Goal: Find specific page/section: Find specific page/section

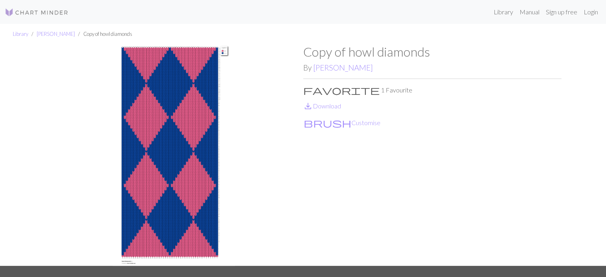
click at [59, 12] on img at bounding box center [37, 13] width 64 height 10
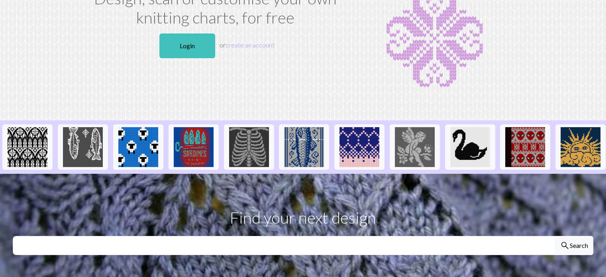
scroll to position [199, 0]
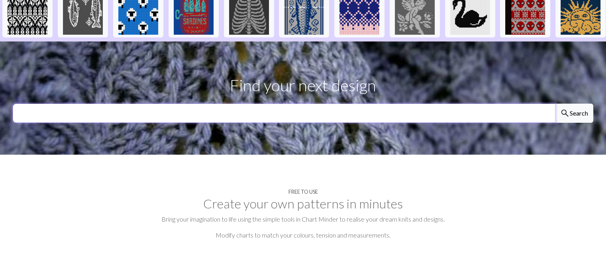
click at [429, 122] on input "text" at bounding box center [284, 113] width 542 height 19
paste input "How to Join Granny Squares with an INVISIBLE Seam ("
type input "H"
type input "howls"
click at [555, 104] on button "search Search" at bounding box center [574, 113] width 38 height 19
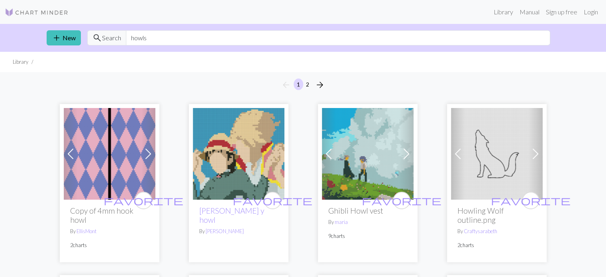
click at [269, 139] on img at bounding box center [239, 154] width 92 height 92
click at [380, 137] on img at bounding box center [368, 154] width 92 height 92
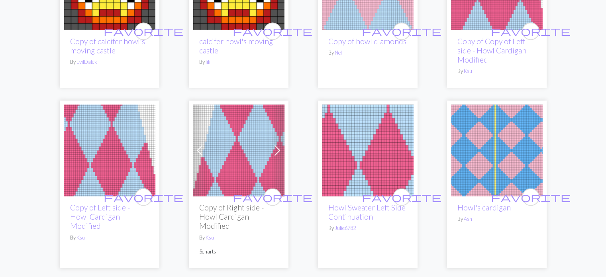
scroll to position [1234, 0]
